Goal: Transaction & Acquisition: Purchase product/service

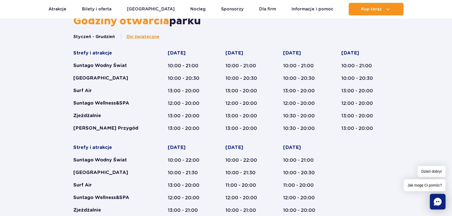
scroll to position [290, 0]
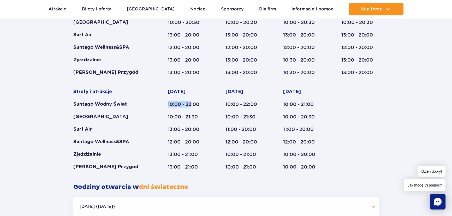
drag, startPoint x: 168, startPoint y: 102, endPoint x: 190, endPoint y: 102, distance: 22.4
click at [190, 102] on div "10:00 - 22:00" at bounding box center [187, 104] width 38 height 6
click at [191, 104] on div "10:00 - 22:00" at bounding box center [187, 104] width 38 height 6
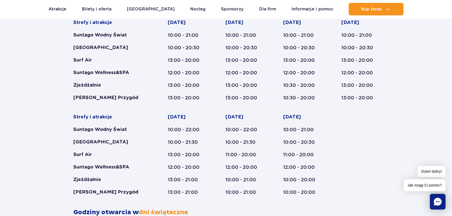
scroll to position [255, 0]
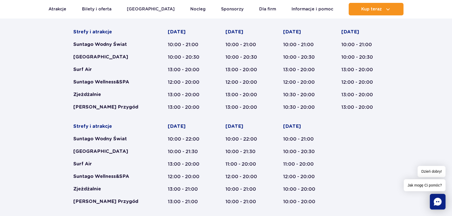
click at [353, 134] on div "Strefy i atrakcje Suntago Wodny Świat Crocodile Island Surf Air Suntago Wellnes…" at bounding box center [225, 117] width 305 height 176
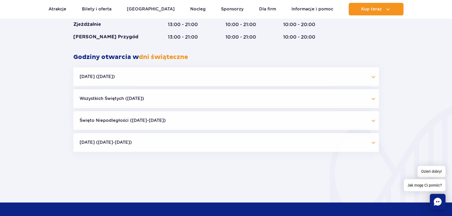
scroll to position [425, 0]
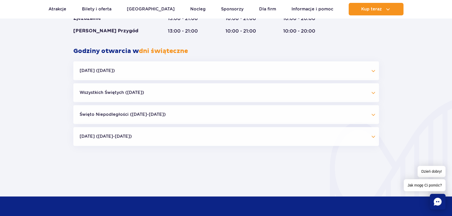
drag, startPoint x: 455, startPoint y: 52, endPoint x: 455, endPoint y: 88, distance: 35.5
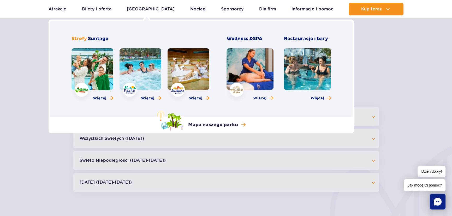
scroll to position [307, 0]
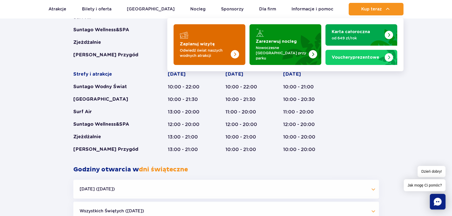
click at [228, 51] on p "Odwiedź świat naszych wodnych atrakcji" at bounding box center [205, 53] width 51 height 10
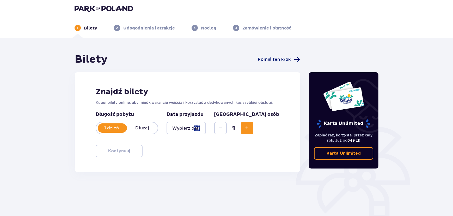
click at [287, 57] on span "Pomiń ten krok" at bounding box center [274, 60] width 33 height 6
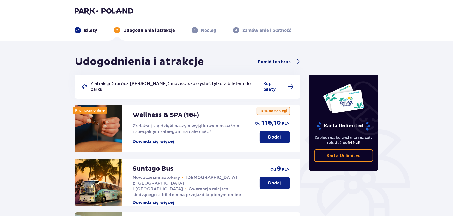
click at [280, 64] on span "Pomiń ten krok" at bounding box center [274, 62] width 33 height 6
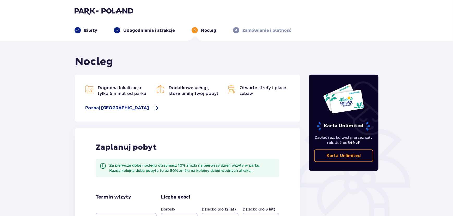
click at [262, 30] on p "Zamówienie i płatność" at bounding box center [267, 31] width 49 height 6
click at [88, 28] on p "Bilety" at bounding box center [90, 31] width 13 height 6
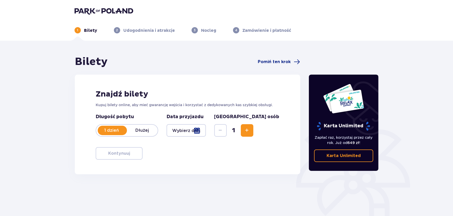
click at [206, 131] on div at bounding box center [186, 130] width 39 height 13
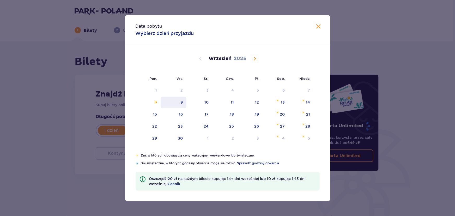
click at [175, 105] on div "9" at bounding box center [174, 102] width 26 height 11
type input "09.09.25"
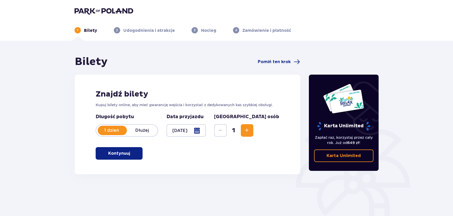
click at [123, 154] on p "Kontynuuj" at bounding box center [119, 154] width 22 height 6
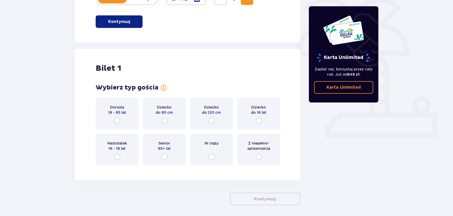
scroll to position [152, 0]
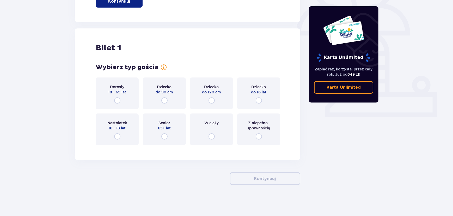
click at [116, 74] on div "Wybierz typ gościa Dorosły 18 - 65 lat Dziecko do 90 cm Dziecko do 120 cm Dziec…" at bounding box center [188, 104] width 184 height 82
click at [126, 92] on div "Dorosły 18 - 65 lat" at bounding box center [117, 93] width 43 height 32
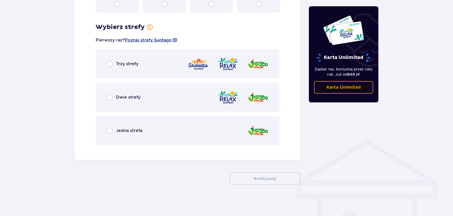
click at [125, 134] on div "Jedna strefa" at bounding box center [188, 130] width 184 height 29
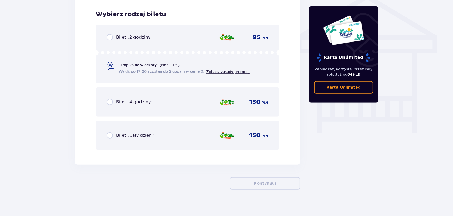
scroll to position [434, 0]
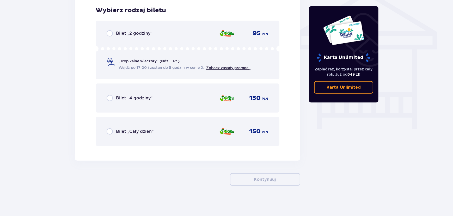
click at [127, 134] on div "Bilet „Cały dzień”" at bounding box center [130, 131] width 47 height 6
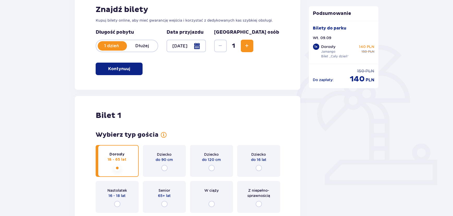
scroll to position [0, 0]
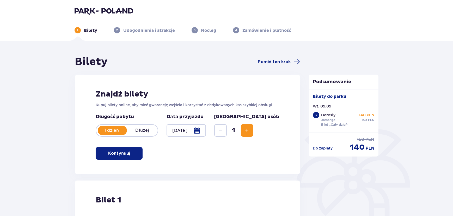
click at [107, 9] on img at bounding box center [104, 10] width 59 height 7
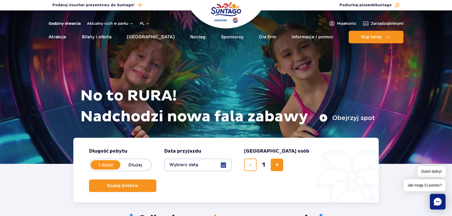
click at [71, 21] on link "Godziny otwarcia" at bounding box center [65, 23] width 32 height 5
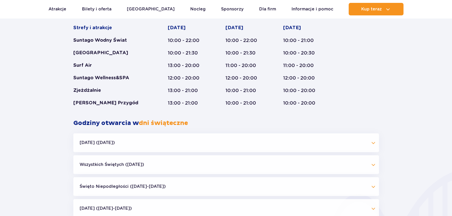
scroll to position [309, 0]
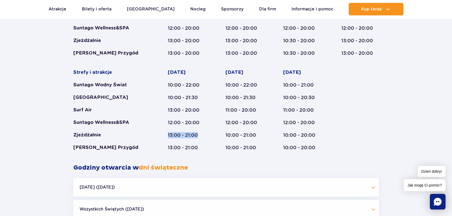
drag, startPoint x: 167, startPoint y: 136, endPoint x: 201, endPoint y: 134, distance: 33.7
click at [201, 134] on div "13:00 - 21:00" at bounding box center [187, 135] width 38 height 6
click at [188, 134] on div "13:00 - 21:00" at bounding box center [187, 135] width 38 height 6
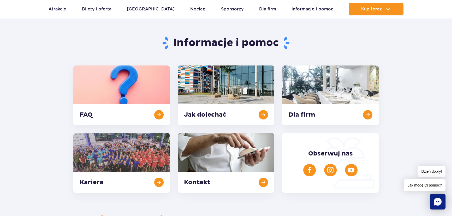
scroll to position [31, 0]
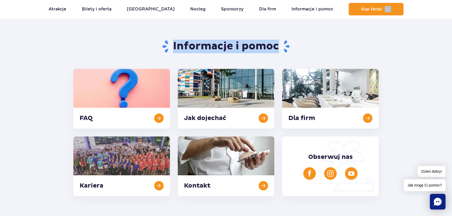
drag, startPoint x: 451, startPoint y: 17, endPoint x: 455, endPoint y: 31, distance: 14.6
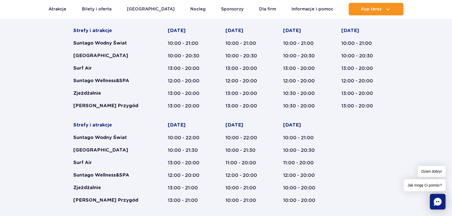
click at [432, 54] on div "Godziny otwarcia parku Styczeń - Grudzień Dni świąteczne Strefy i atrakcje Sunt…" at bounding box center [226, 156] width 452 height 329
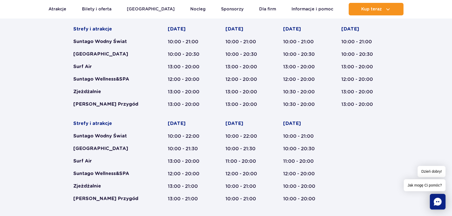
scroll to position [251, 0]
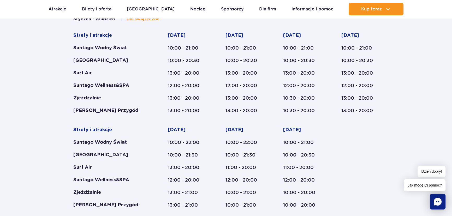
click at [383, 117] on div "Godziny otwarcia parku Styczeń - Grudzień Dni świąteczne Strefy i atrakcje Sunt…" at bounding box center [226, 161] width 452 height 329
click at [419, 124] on div "Godziny otwarcia parku Styczeń - Grudzień Dni świąteczne Strefy i atrakcje Sunt…" at bounding box center [226, 161] width 452 height 329
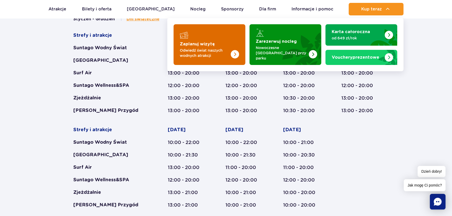
click at [214, 49] on p "Odwiedź świat naszych wodnych atrakcji" at bounding box center [205, 53] width 51 height 10
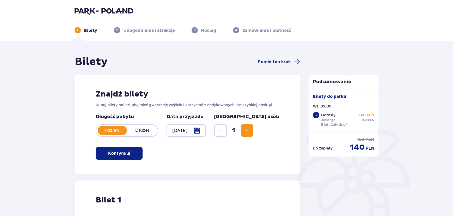
click at [103, 5] on header "1 Bilety 2 Udogodnienia i atrakcje 3 Nocleg 4 Zamówienie i płatność" at bounding box center [226, 20] width 453 height 41
click at [105, 6] on header "1 Bilety 2 Udogodnienia i atrakcje 3 Nocleg 4 Zamówienie i płatność" at bounding box center [226, 20] width 453 height 41
click at [113, 13] on img at bounding box center [104, 10] width 59 height 7
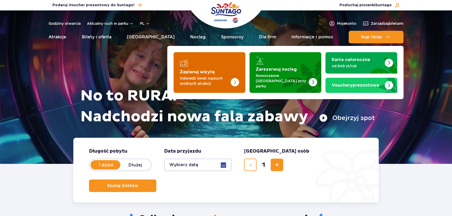
click at [238, 71] on img "Zaplanuj wizytę" at bounding box center [224, 72] width 41 height 41
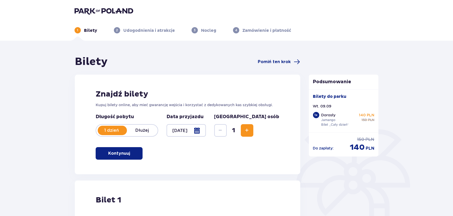
click at [110, 11] on img at bounding box center [104, 10] width 59 height 7
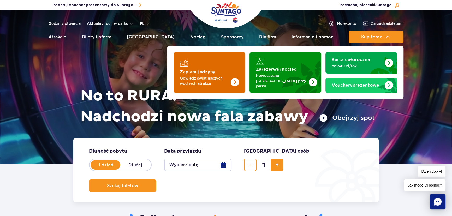
click at [203, 80] on p "Odwiedź świat naszych wodnych atrakcji" at bounding box center [205, 81] width 51 height 10
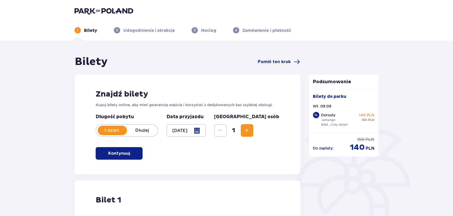
click at [250, 130] on span "Increase" at bounding box center [247, 130] width 6 height 6
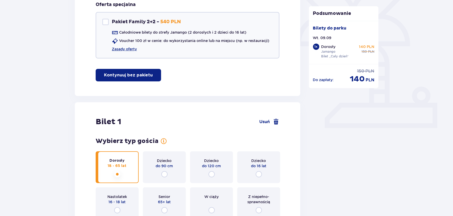
scroll to position [49, 0]
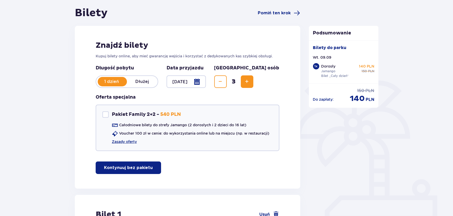
click at [254, 78] on button "Increase" at bounding box center [247, 81] width 13 height 13
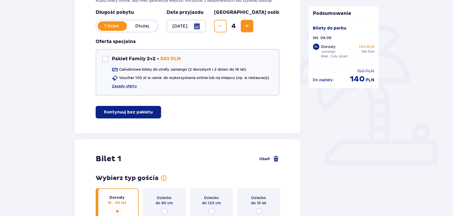
scroll to position [47, 0]
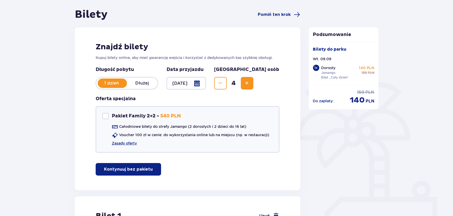
click at [250, 82] on span "Increase" at bounding box center [247, 83] width 6 height 6
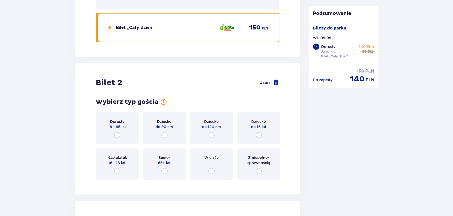
scroll to position [634, 0]
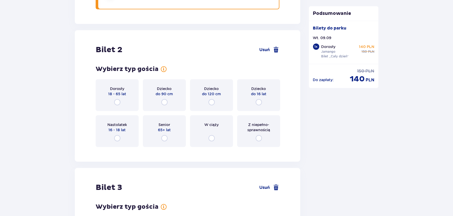
click at [217, 102] on div "Dziecko do 120 cm" at bounding box center [211, 95] width 43 height 32
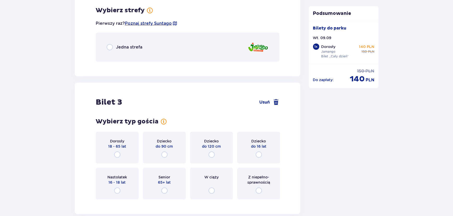
click at [196, 46] on div "Jedna strefa" at bounding box center [188, 47] width 184 height 29
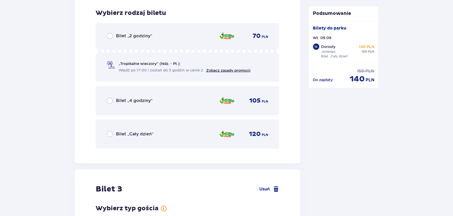
scroll to position [850, 0]
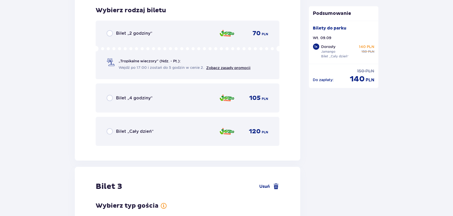
click at [186, 133] on div "Bilet „Cały dzień” 120 PLN" at bounding box center [188, 131] width 162 height 11
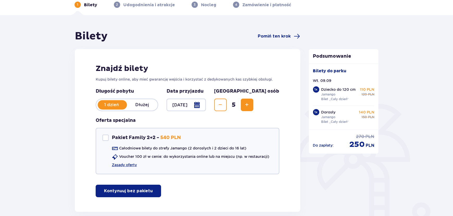
scroll to position [23, 0]
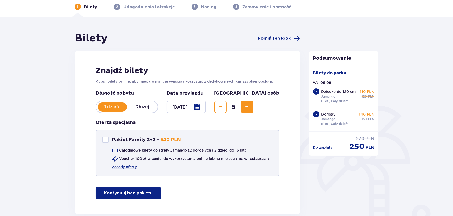
click at [110, 139] on div "Pakiet Family 2+2 - 540 PLN" at bounding box center [142, 140] width 79 height 6
checkbox input "true"
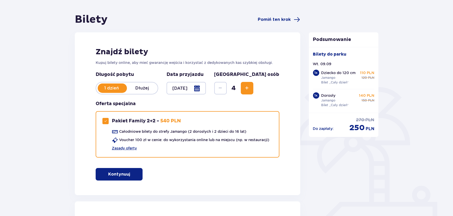
scroll to position [71, 0]
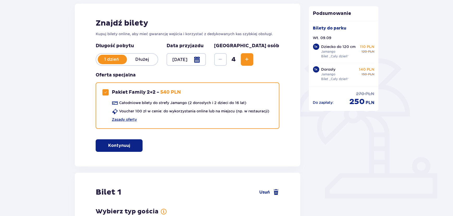
click at [125, 141] on button "Kontynuuj" at bounding box center [119, 145] width 47 height 13
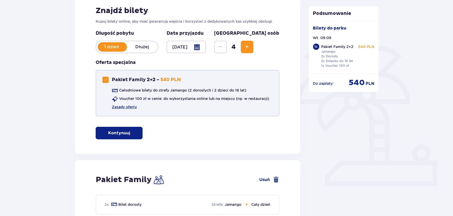
scroll to position [47, 0]
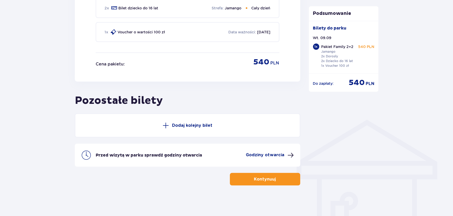
click at [184, 125] on p "Dodaj kolejny bilet" at bounding box center [192, 126] width 40 height 6
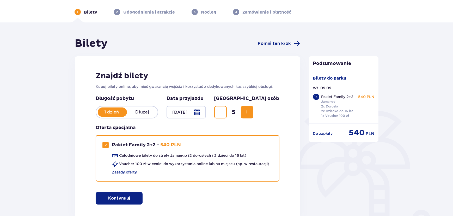
scroll to position [0, 0]
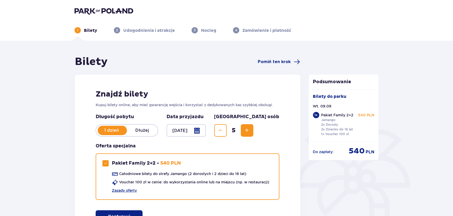
click at [110, 10] on img at bounding box center [104, 10] width 59 height 7
